Goal: Obtain resource: Download file/media

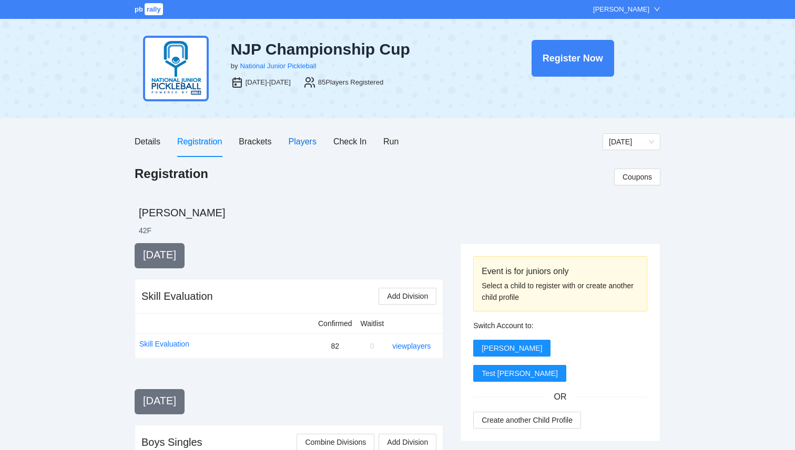
click at [300, 143] on div "Players" at bounding box center [303, 141] width 28 height 13
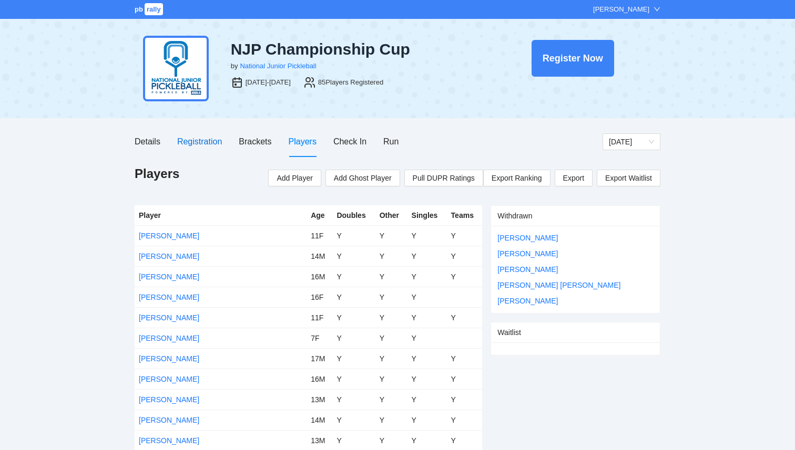
click at [206, 145] on div "Registration" at bounding box center [199, 141] width 45 height 13
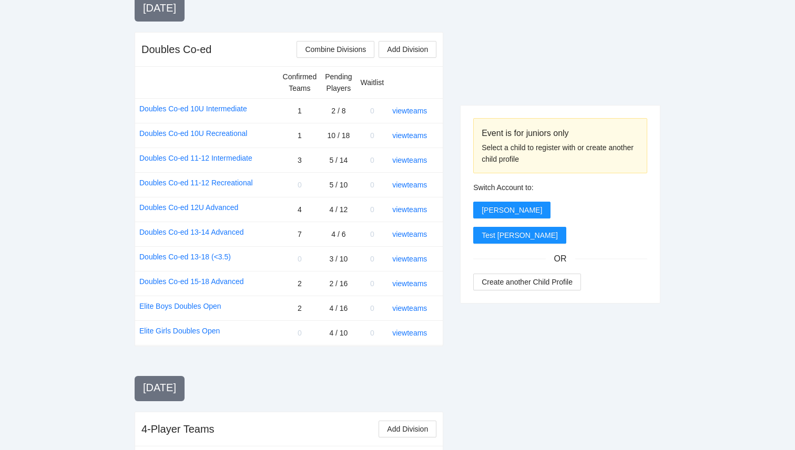
scroll to position [965, 0]
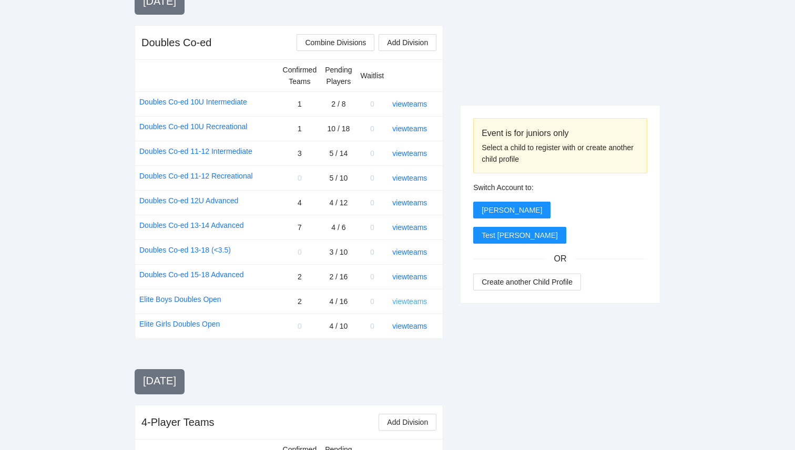
click at [418, 301] on link "view teams" at bounding box center [409, 302] width 35 height 8
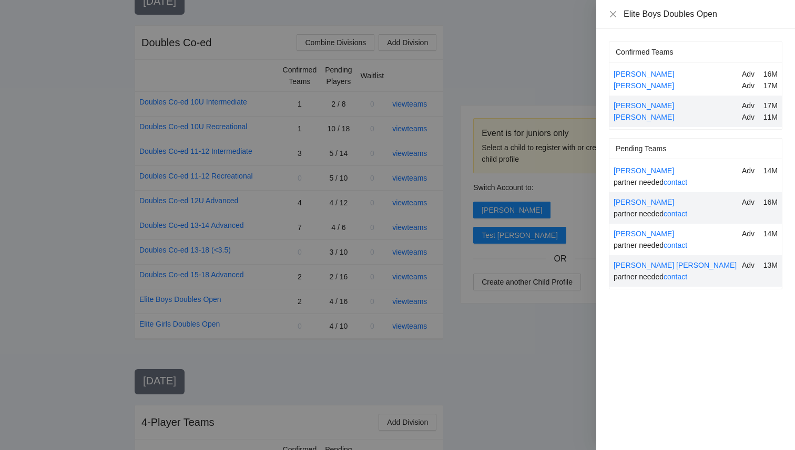
click at [519, 364] on div at bounding box center [397, 225] width 795 height 450
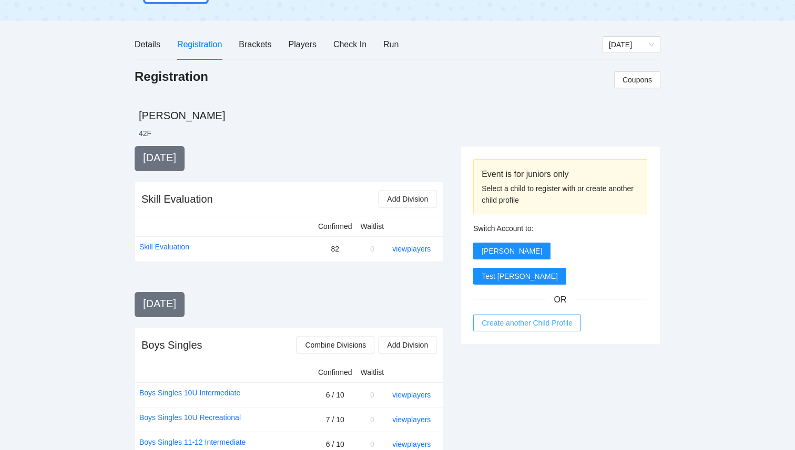
scroll to position [0, 0]
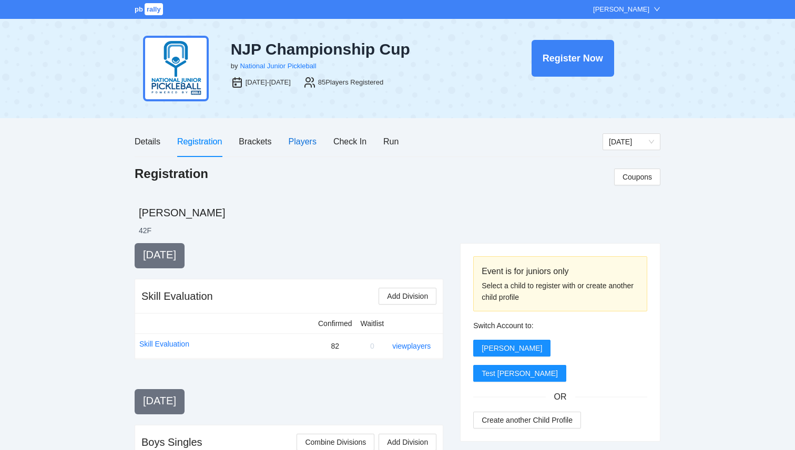
click at [311, 146] on div "Players" at bounding box center [303, 141] width 28 height 13
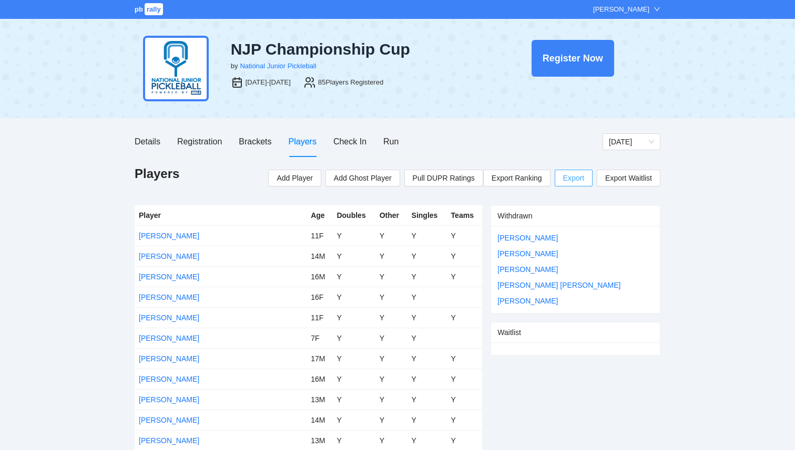
click at [575, 180] on span "Export" at bounding box center [573, 178] width 21 height 16
